Goal: Find specific page/section: Find specific page/section

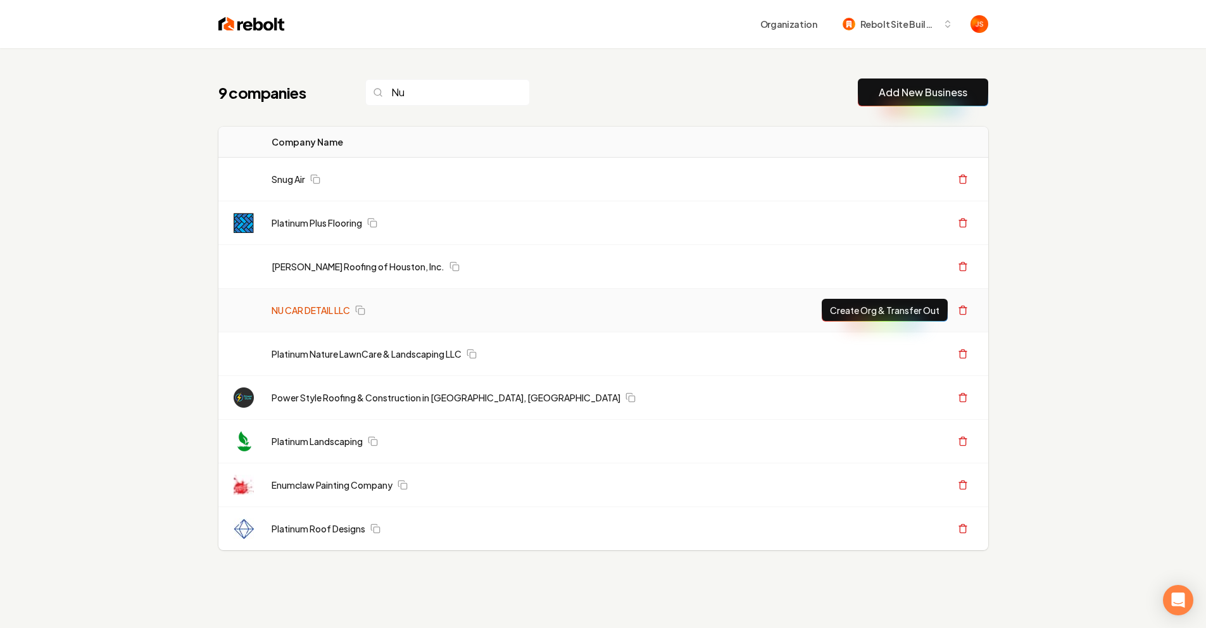
type input "Nu"
click at [332, 305] on link "NU CAR DETAIL LLC" at bounding box center [311, 310] width 79 height 13
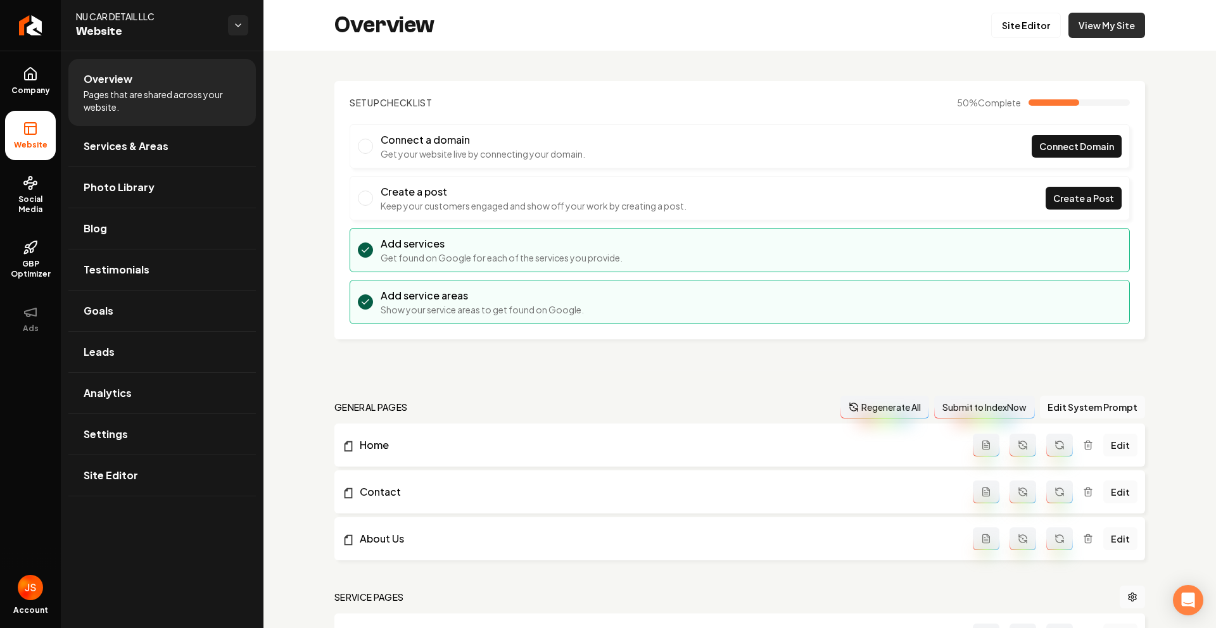
click at [1111, 30] on link "View My Site" at bounding box center [1106, 25] width 77 height 25
click at [28, 18] on icon "Return to dashboard" at bounding box center [30, 25] width 20 height 20
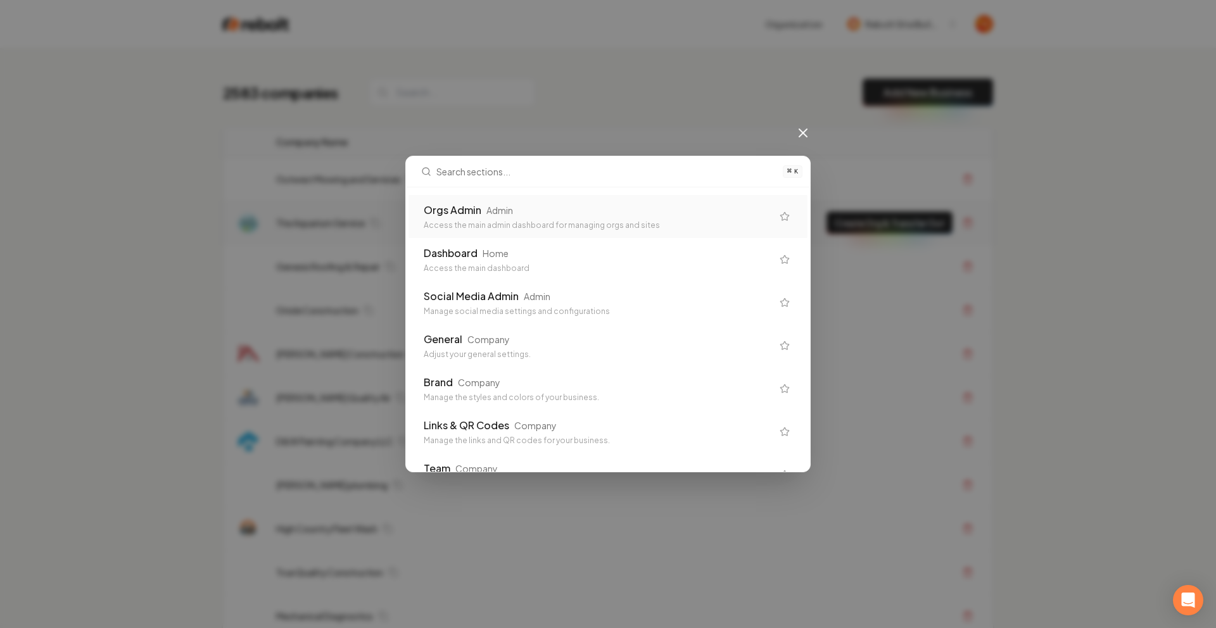
click at [520, 195] on div "Orgs Admin Admin Access the main admin dashboard for managing orgs and sites" at bounding box center [607, 216] width 399 height 43
click at [523, 208] on td "The Aquarium Service" at bounding box center [532, 223] width 532 height 44
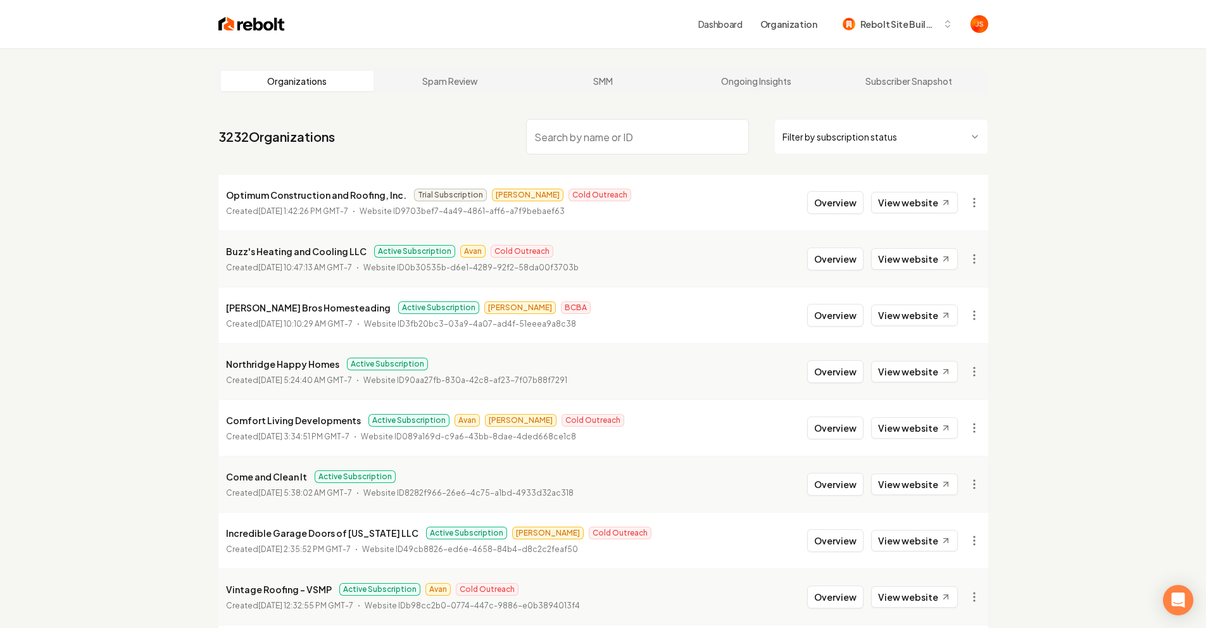
click at [822, 129] on html "Dashboard Organization Rebolt Site Builder Organizations Spam Review SMM Ongoin…" at bounding box center [603, 314] width 1206 height 628
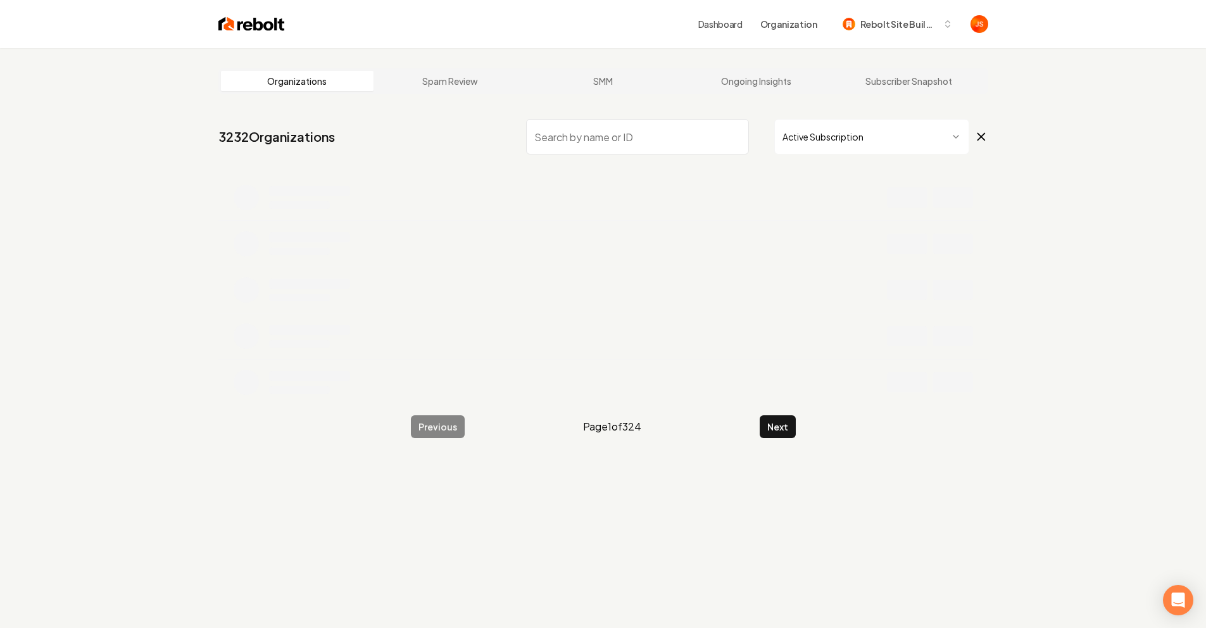
click at [627, 135] on input "search" at bounding box center [637, 136] width 223 height 35
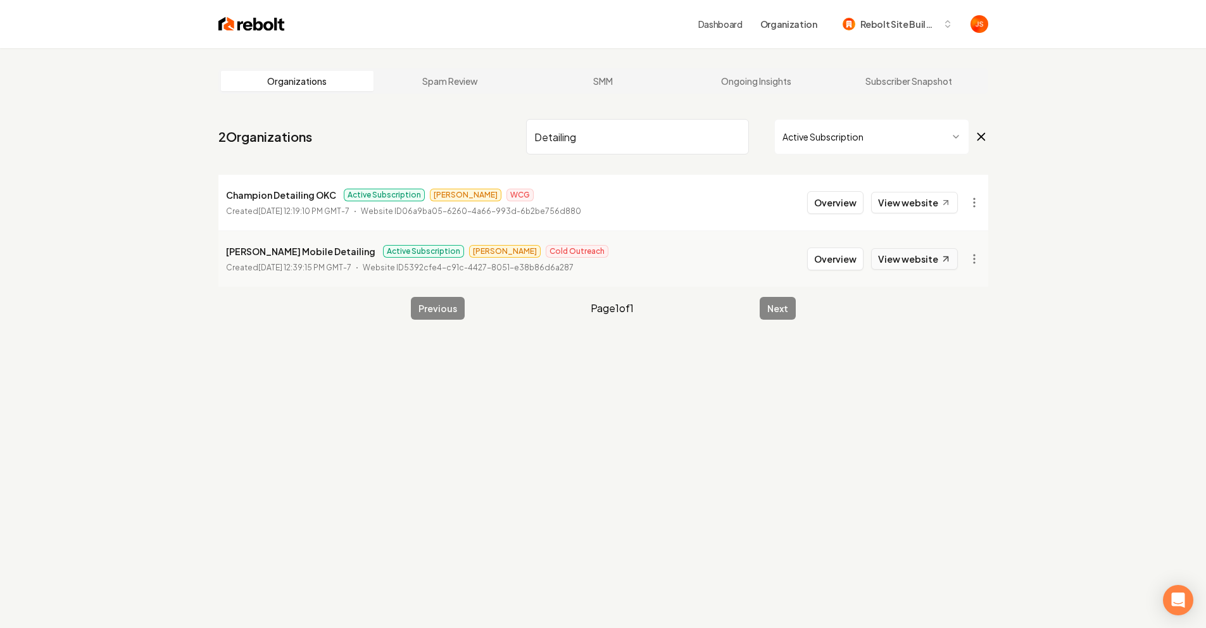
type input "Detailing"
click at [898, 258] on link "View website" at bounding box center [914, 259] width 87 height 22
